Goal: Information Seeking & Learning: Learn about a topic

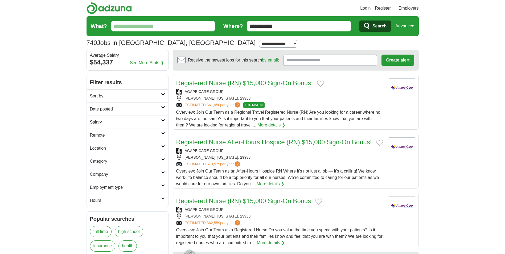
click at [288, 27] on input "**********" at bounding box center [299, 26] width 104 height 11
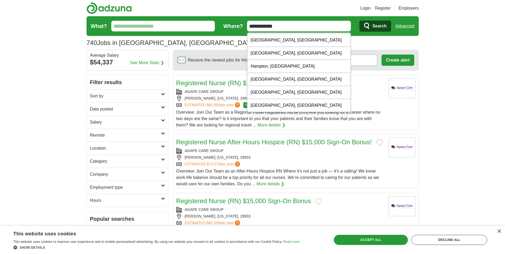
click at [289, 24] on input "**********" at bounding box center [299, 26] width 104 height 11
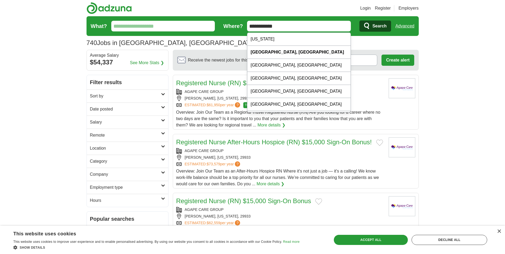
click at [288, 29] on input "**********" at bounding box center [299, 26] width 104 height 11
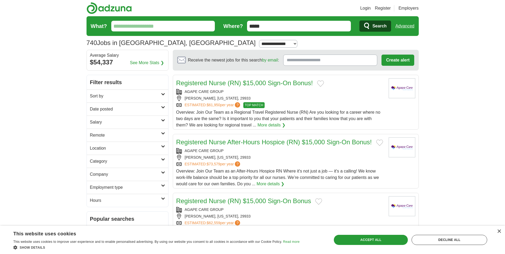
type input "*****"
drag, startPoint x: 384, startPoint y: 24, endPoint x: 377, endPoint y: 28, distance: 7.7
click at [384, 24] on span "Search" at bounding box center [379, 26] width 14 height 11
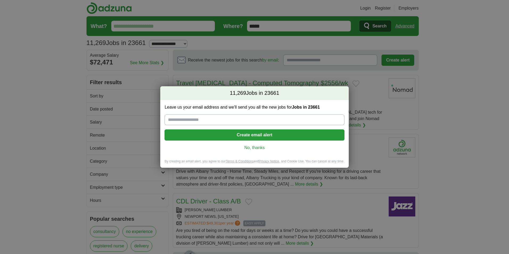
click at [256, 150] on link "No, thanks" at bounding box center [254, 148] width 171 height 6
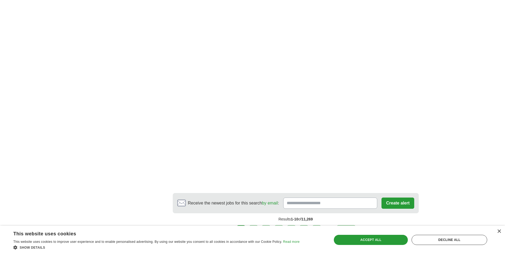
scroll to position [904, 0]
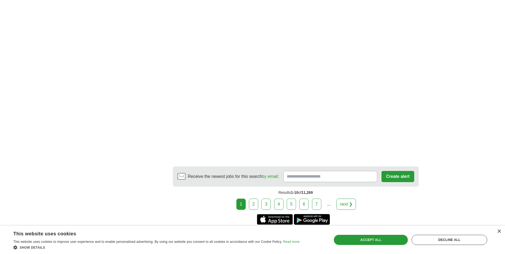
click at [258, 198] on link "2" at bounding box center [253, 203] width 9 height 11
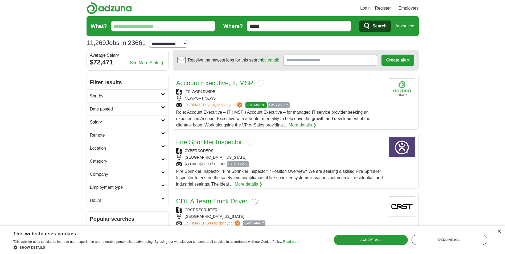
click at [148, 98] on h2 "Sort by" at bounding box center [125, 96] width 71 height 6
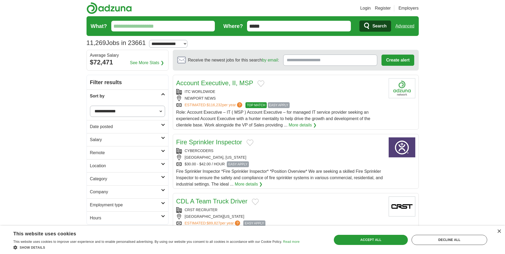
click at [148, 98] on h2 "Sort by" at bounding box center [125, 96] width 71 height 6
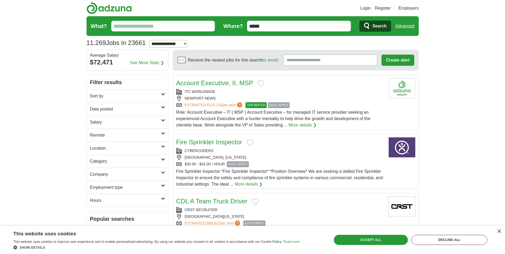
click at [145, 109] on h2 "Date posted" at bounding box center [125, 109] width 71 height 6
click at [113, 121] on link "Last 24 hours" at bounding box center [127, 122] width 75 height 6
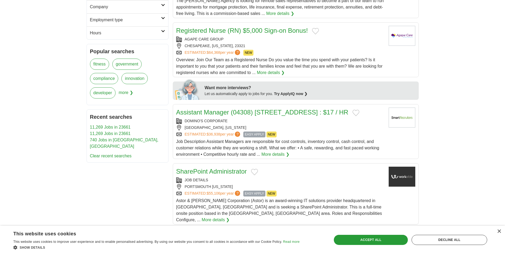
scroll to position [186, 0]
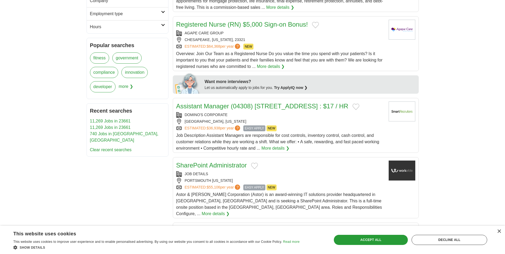
click at [276, 106] on link "Assistant Manager (04308) [STREET_ADDRESS] : $17 / HR" at bounding box center [262, 105] width 172 height 7
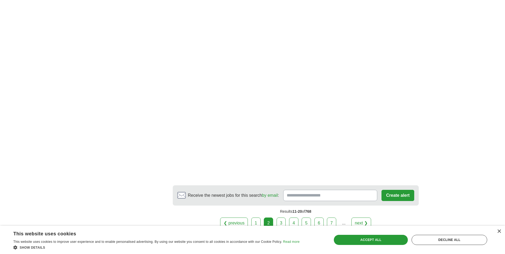
scroll to position [904, 0]
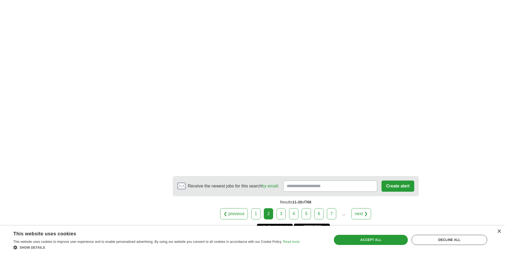
click at [280, 208] on link "3" at bounding box center [280, 213] width 9 height 11
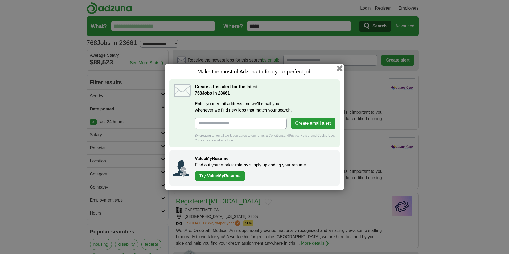
click at [340, 69] on button "button" at bounding box center [340, 68] width 6 height 6
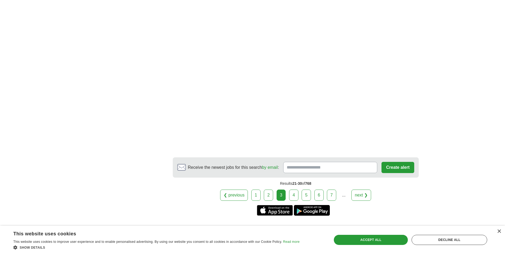
scroll to position [851, 0]
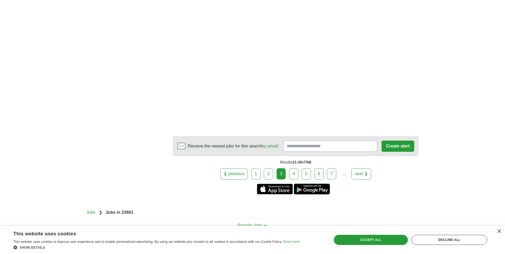
click at [296, 171] on link "4" at bounding box center [293, 173] width 9 height 11
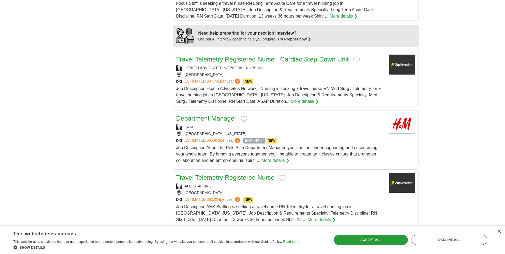
scroll to position [452, 0]
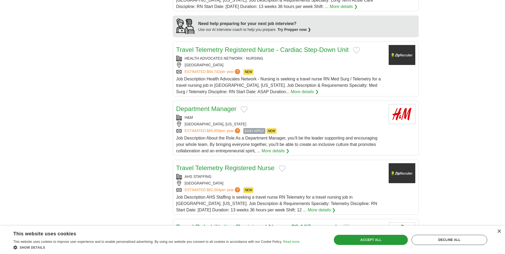
click at [231, 105] on link "Department Manager" at bounding box center [206, 108] width 60 height 7
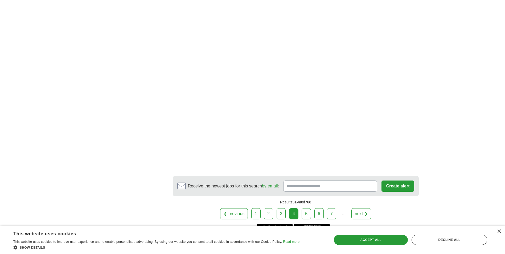
scroll to position [969, 0]
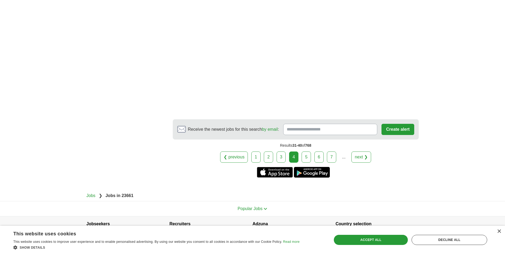
click at [306, 151] on link "5" at bounding box center [305, 156] width 9 height 11
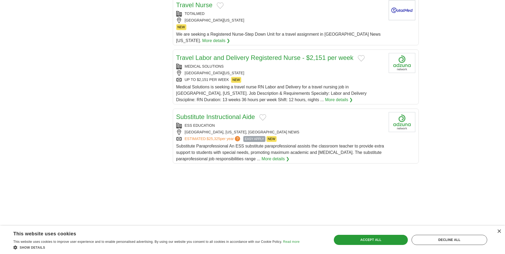
scroll to position [559, 0]
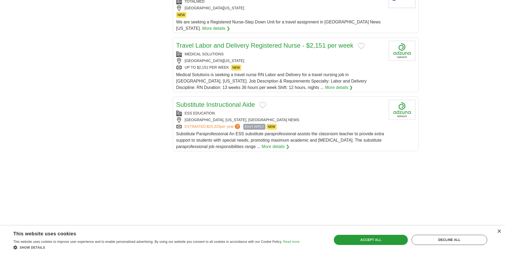
click at [235, 101] on link "Substitute Instructional Aide" at bounding box center [215, 104] width 79 height 7
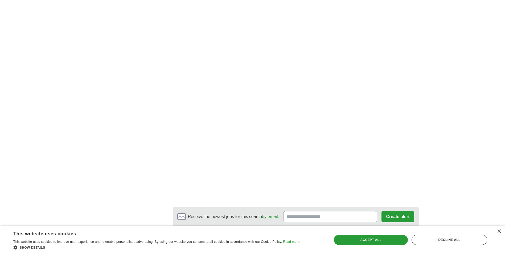
scroll to position [904, 0]
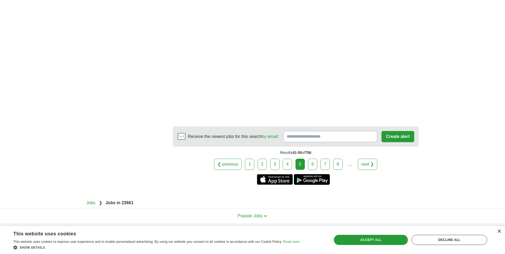
click at [317, 159] on link "6" at bounding box center [312, 164] width 9 height 11
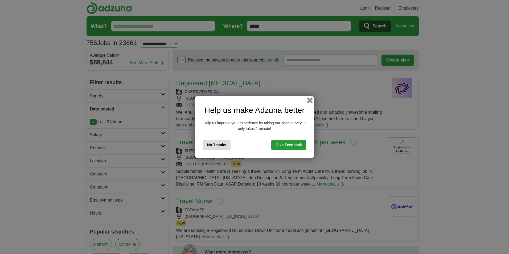
click at [308, 101] on button "button" at bounding box center [310, 100] width 6 height 6
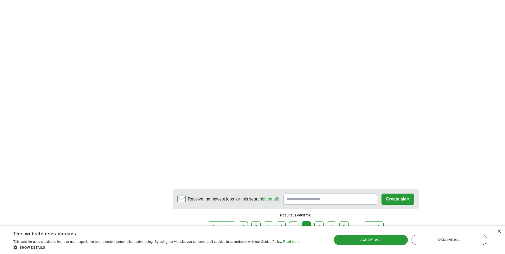
scroll to position [878, 0]
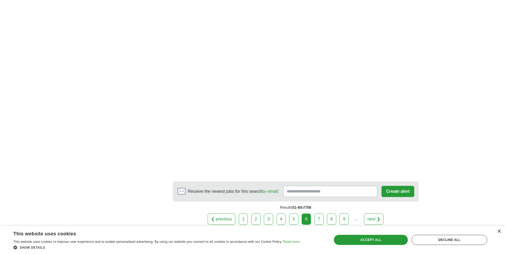
click at [319, 213] on link "7" at bounding box center [318, 218] width 9 height 11
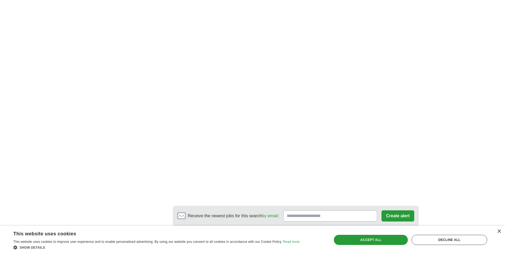
scroll to position [878, 0]
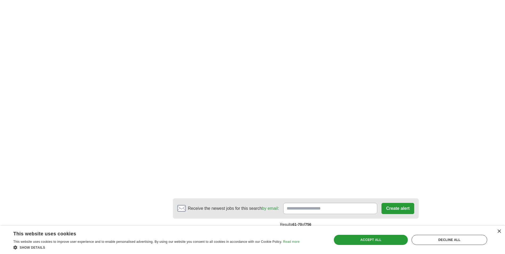
click at [326, 230] on link "8" at bounding box center [329, 235] width 9 height 11
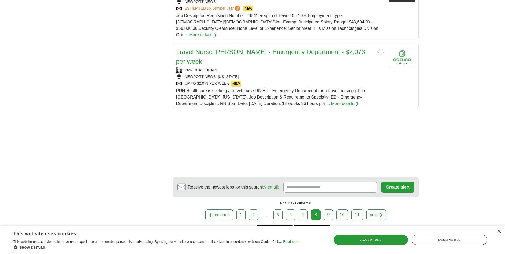
scroll to position [665, 0]
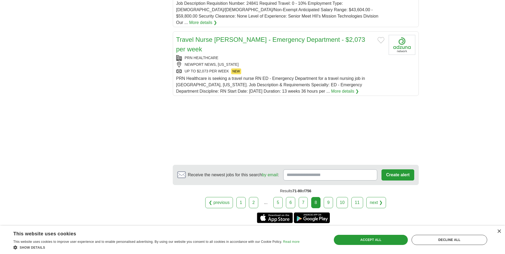
click at [332, 197] on link "9" at bounding box center [327, 202] width 9 height 11
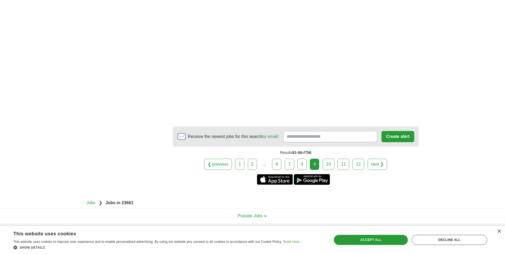
scroll to position [948, 0]
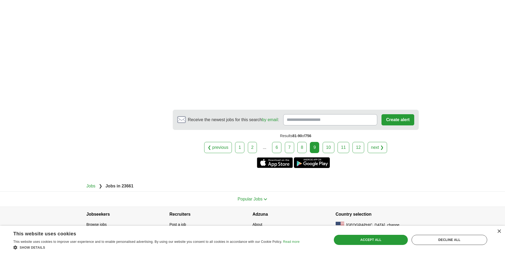
click at [329, 142] on link "10" at bounding box center [328, 147] width 12 height 11
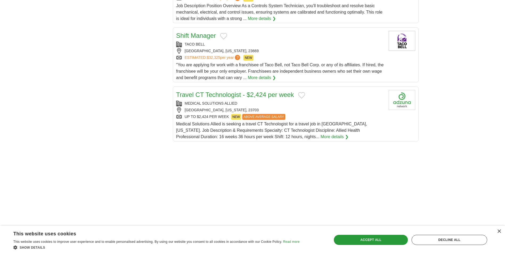
scroll to position [585, 0]
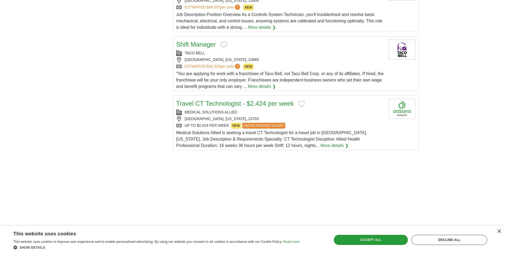
click at [206, 41] on link "Shift Manager" at bounding box center [196, 44] width 40 height 7
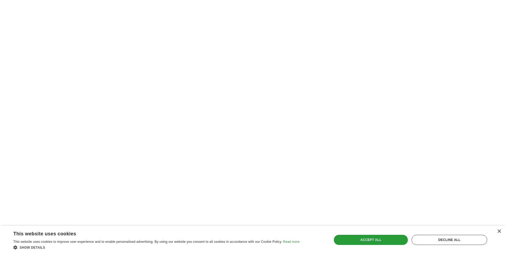
scroll to position [904, 0]
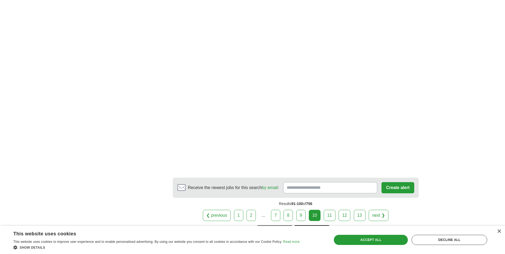
click at [331, 210] on link "11" at bounding box center [329, 215] width 12 height 11
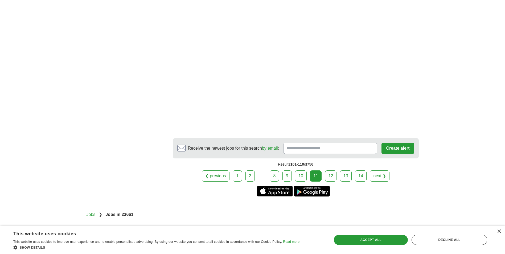
scroll to position [958, 0]
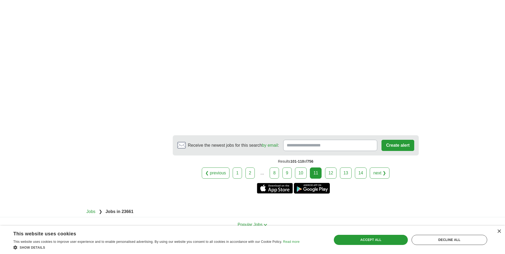
click at [329, 167] on link "12" at bounding box center [331, 172] width 12 height 11
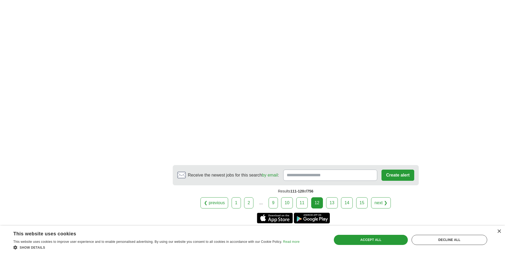
scroll to position [878, 0]
click at [333, 200] on link "13" at bounding box center [332, 202] width 12 height 11
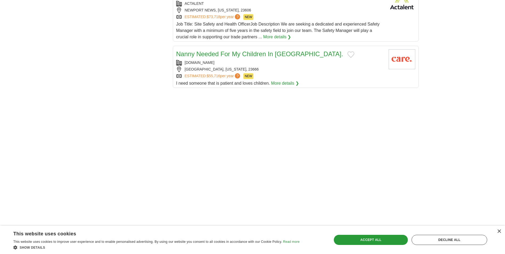
scroll to position [612, 0]
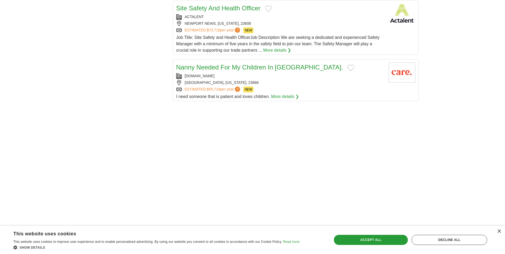
click at [293, 64] on link "Nanny Needed For My Children In [GEOGRAPHIC_DATA]." at bounding box center [259, 67] width 167 height 7
